Goal: Task Accomplishment & Management: Use online tool/utility

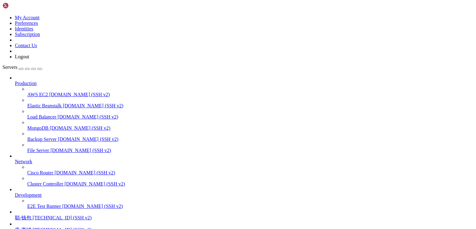
scroll to position [38, 0]
click at [31, 227] on span "唐-商城" at bounding box center [23, 229] width 16 height 5
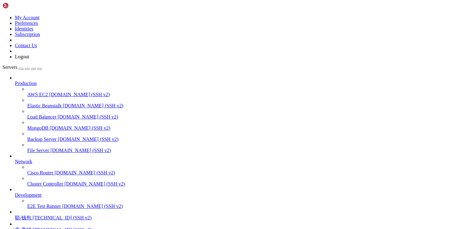
drag, startPoint x: 87, startPoint y: 515, endPoint x: 62, endPoint y: 516, distance: 25.1
drag, startPoint x: 52, startPoint y: 513, endPoint x: 149, endPoint y: 513, distance: 97.7
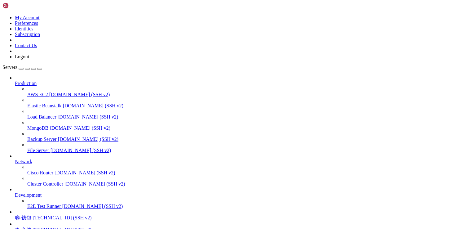
copy x-row "[URL][TECHNICAL_ID]"
copy x-row "pwc3n1ho"
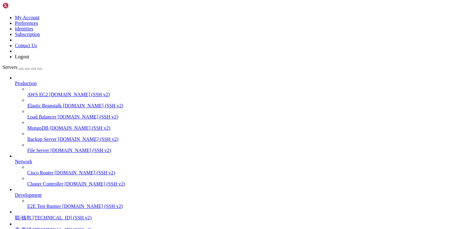
scroll to position [68, 0]
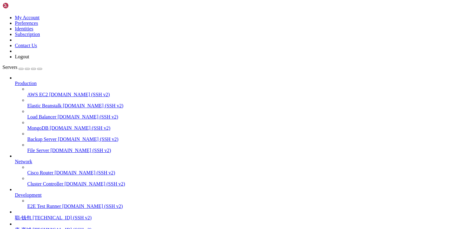
drag, startPoint x: 36, startPoint y: 515, endPoint x: 6, endPoint y: 514, distance: 30.4
copy x-row "Python 3.6.8"
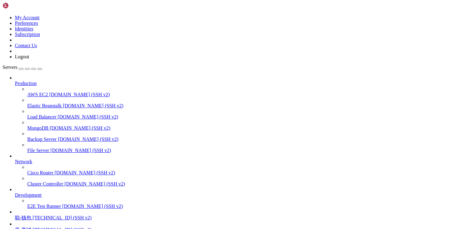
click at [31, 227] on span "唐-商城" at bounding box center [23, 229] width 16 height 5
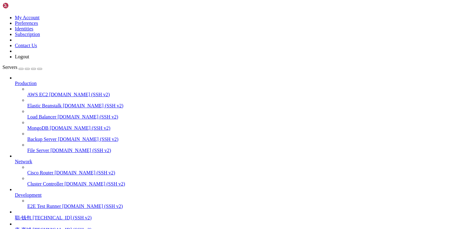
drag, startPoint x: 198, startPoint y: 517, endPoint x: 177, endPoint y: 503, distance: 25.5
